Goal: Task Accomplishment & Management: Use online tool/utility

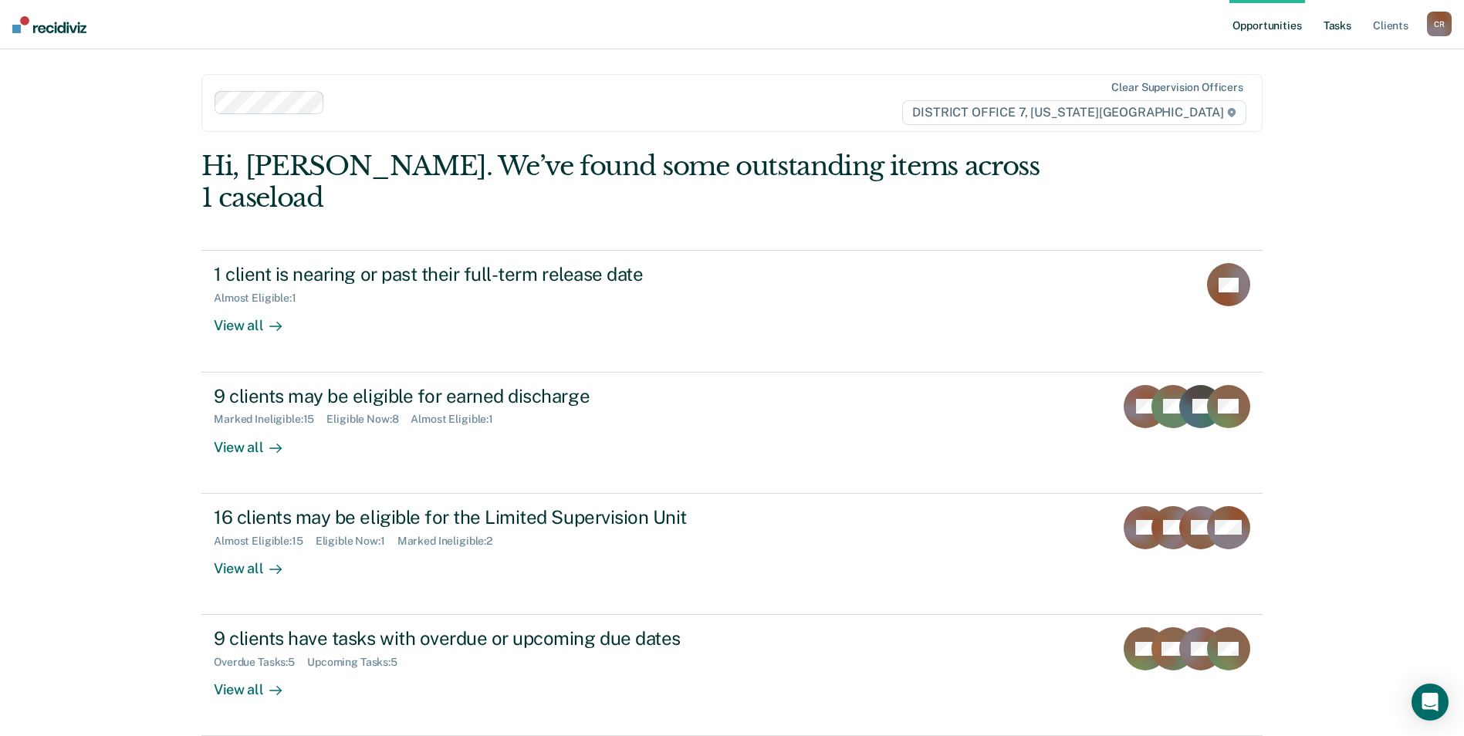
click at [1324, 23] on link "Tasks" at bounding box center [1337, 24] width 34 height 49
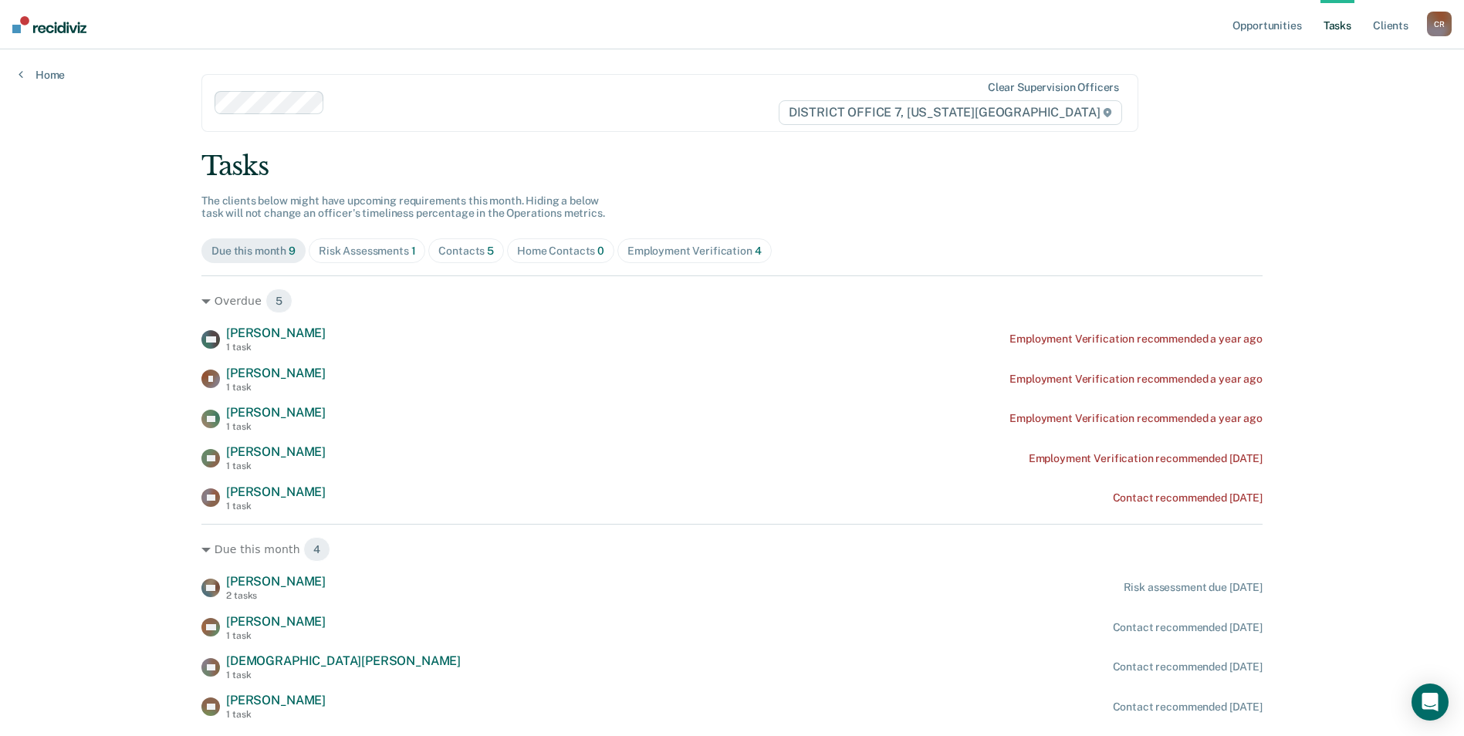
click at [374, 252] on div "Risk Assessments 1" at bounding box center [367, 251] width 97 height 13
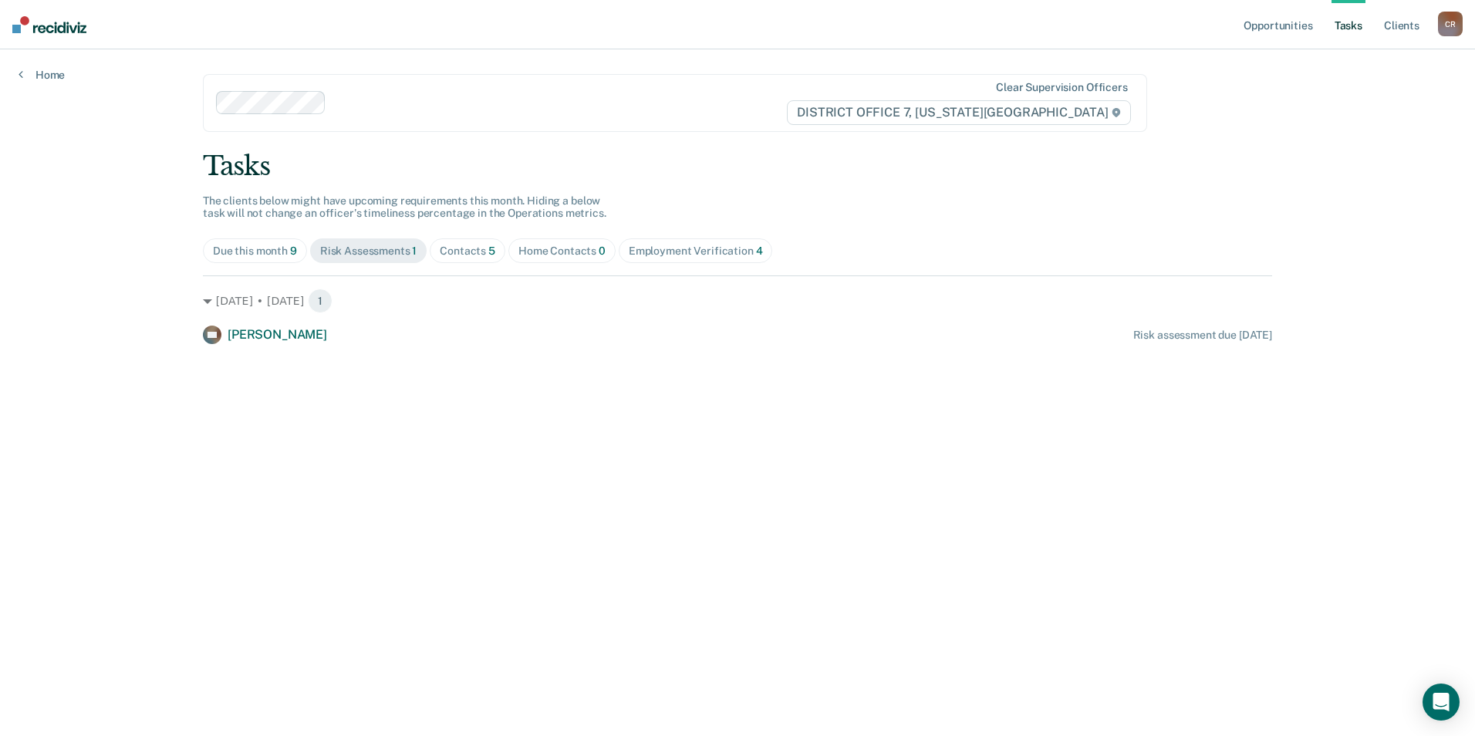
click at [471, 256] on div "Contacts 5" at bounding box center [468, 251] width 56 height 13
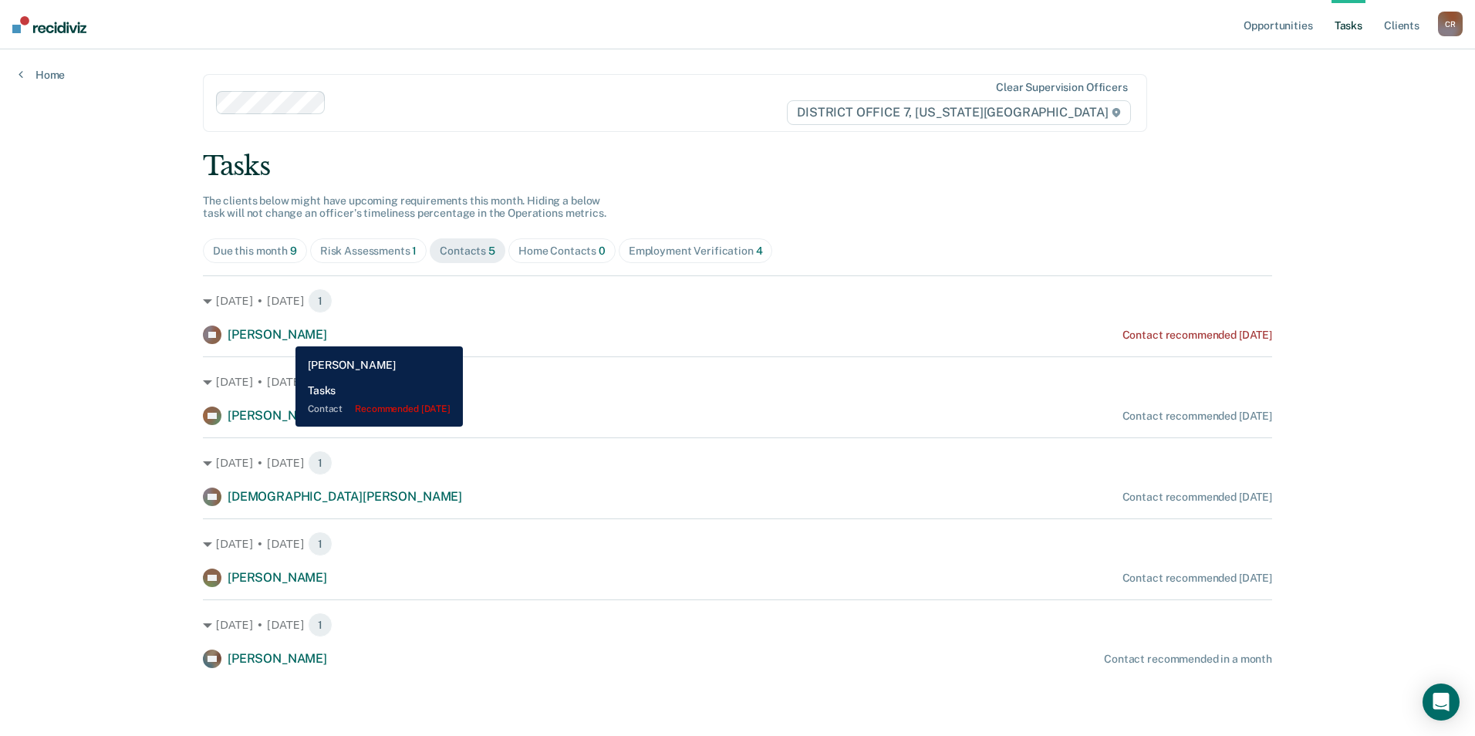
click at [284, 335] on span "[PERSON_NAME]" at bounding box center [278, 334] width 100 height 15
